Goal: Information Seeking & Learning: Learn about a topic

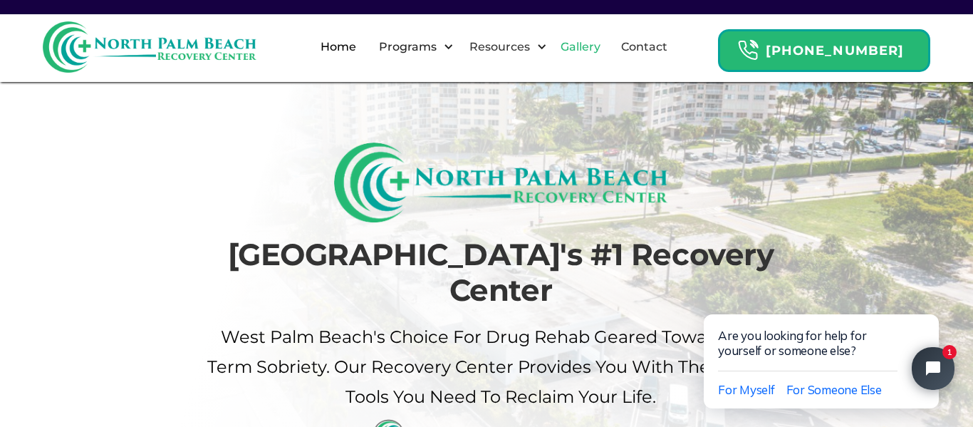
click at [609, 46] on link "Gallery" at bounding box center [580, 47] width 57 height 46
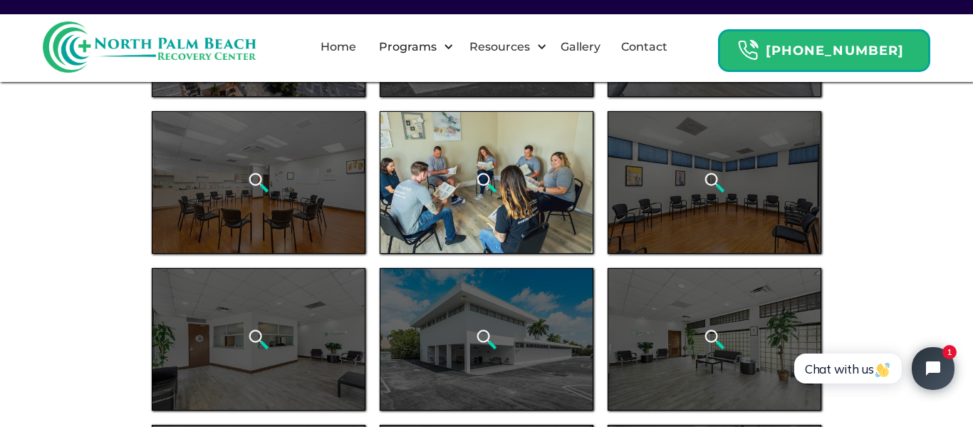
scroll to position [181, 0]
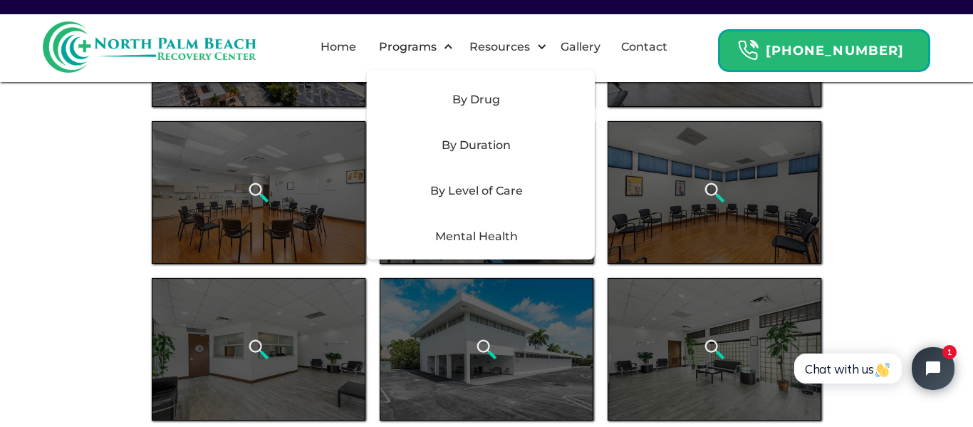
click at [482, 189] on div "By Level of Care" at bounding box center [476, 190] width 202 height 17
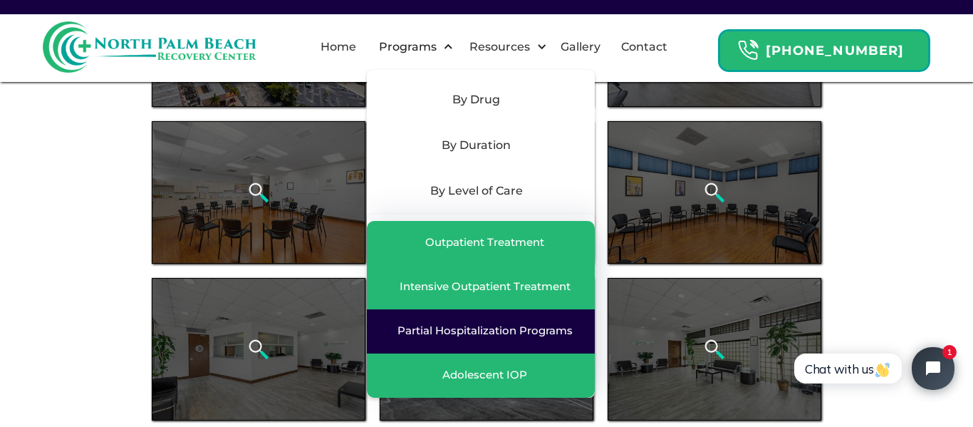
click at [477, 328] on div "Partial Hospitalization Programs" at bounding box center [484, 330] width 175 height 14
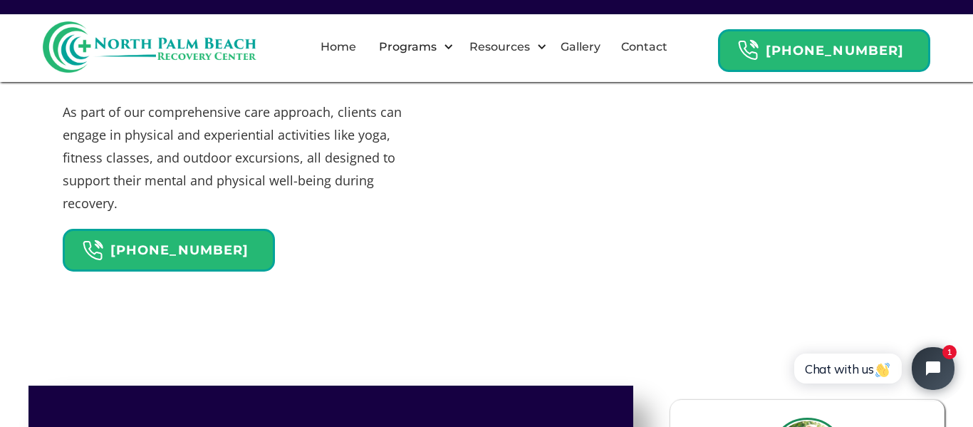
scroll to position [1003, 0]
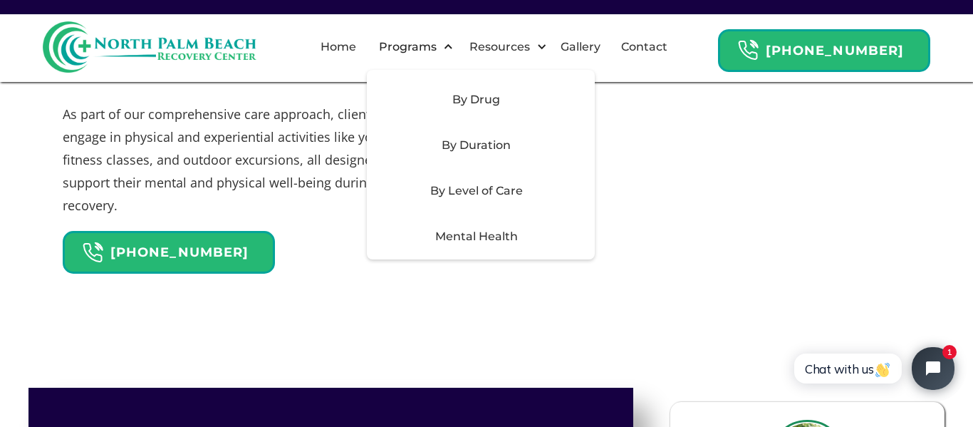
click at [486, 189] on div "By Level of Care" at bounding box center [476, 190] width 202 height 17
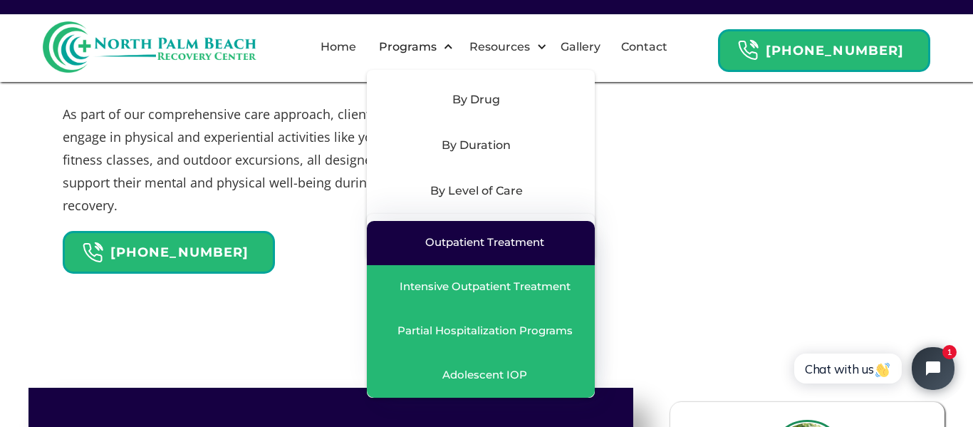
click at [478, 237] on div "Outpatient Treatment" at bounding box center [484, 242] width 119 height 14
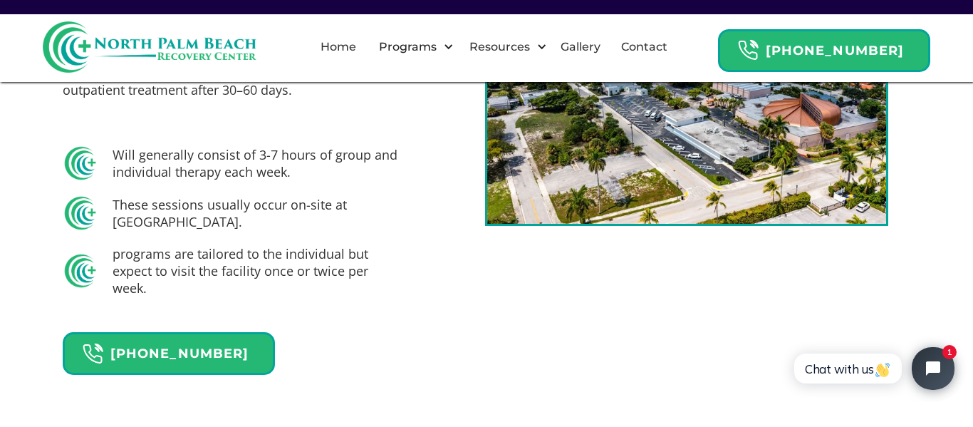
scroll to position [970, 0]
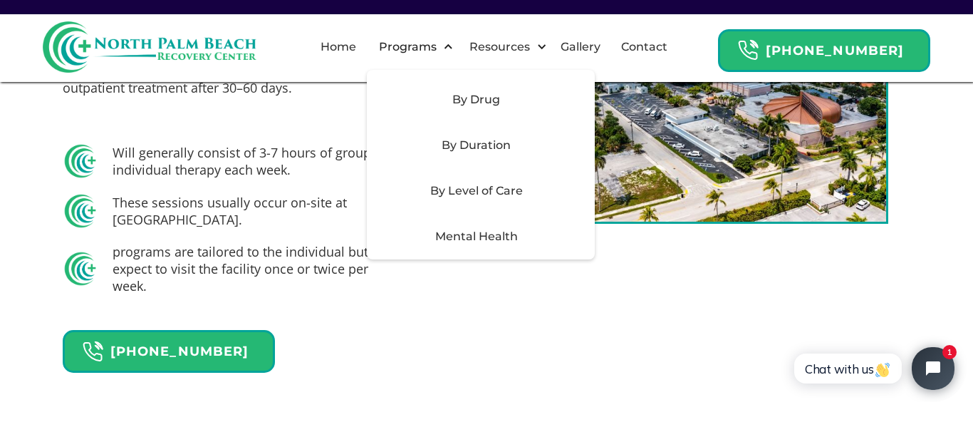
click at [475, 234] on div "Mental Health" at bounding box center [476, 236] width 202 height 17
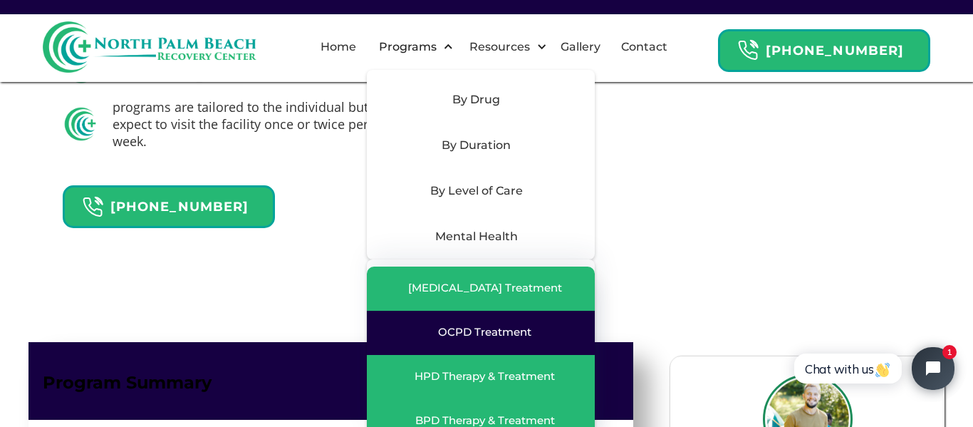
scroll to position [1117, 0]
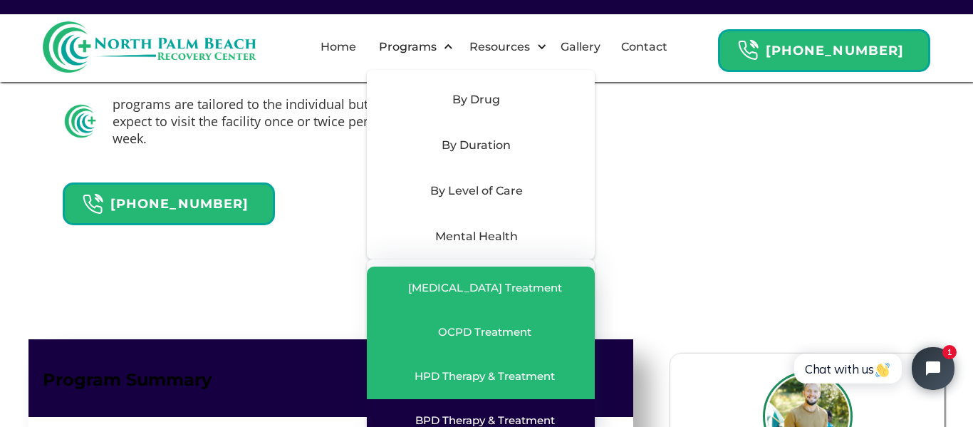
click at [463, 415] on div "BPD Therapy & Treatment" at bounding box center [485, 420] width 140 height 14
